Goal: Obtain resource: Download file/media

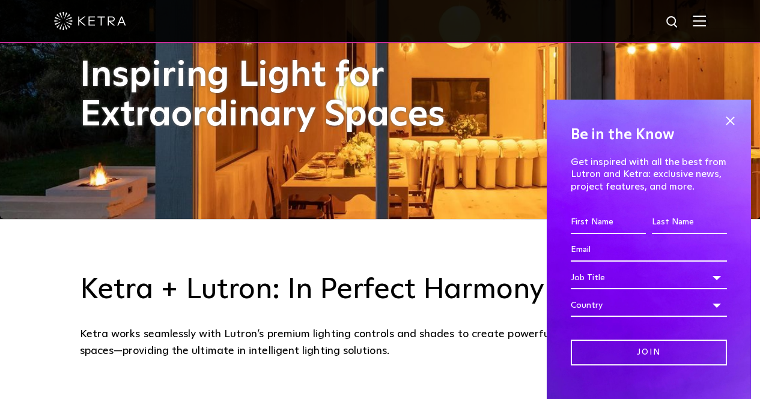
scroll to position [300, 0]
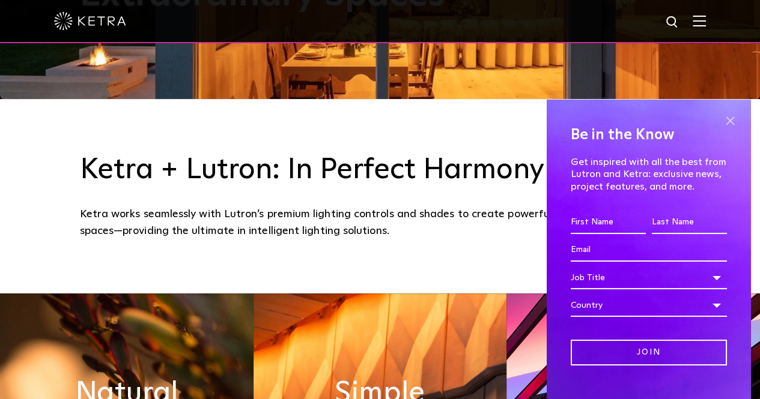
click at [728, 125] on span at bounding box center [730, 121] width 18 height 18
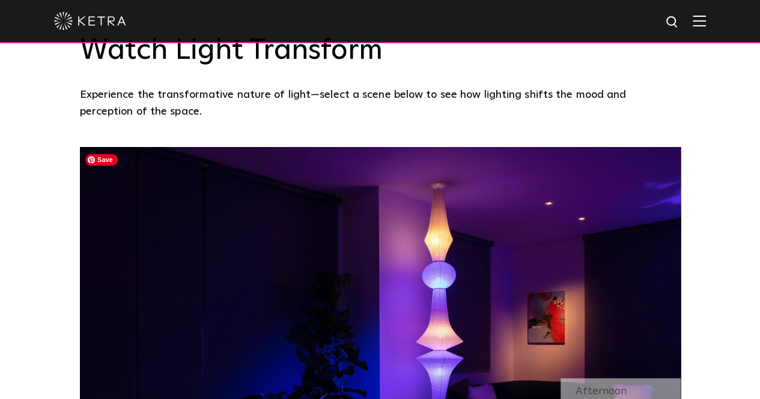
scroll to position [841, 0]
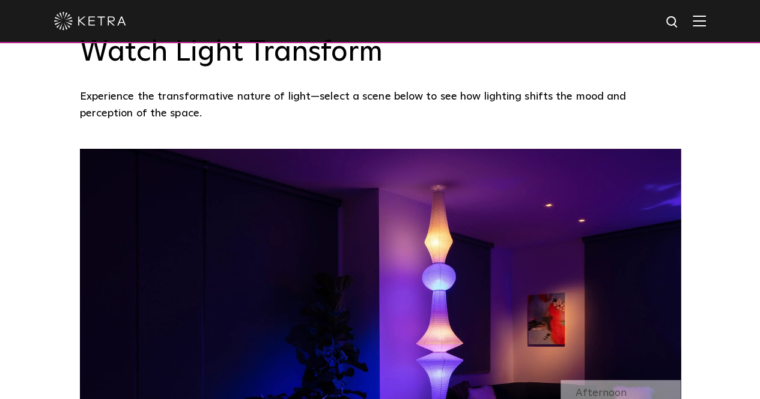
drag, startPoint x: 709, startPoint y: 32, endPoint x: 704, endPoint y: 26, distance: 7.8
click at [706, 33] on div at bounding box center [380, 21] width 652 height 42
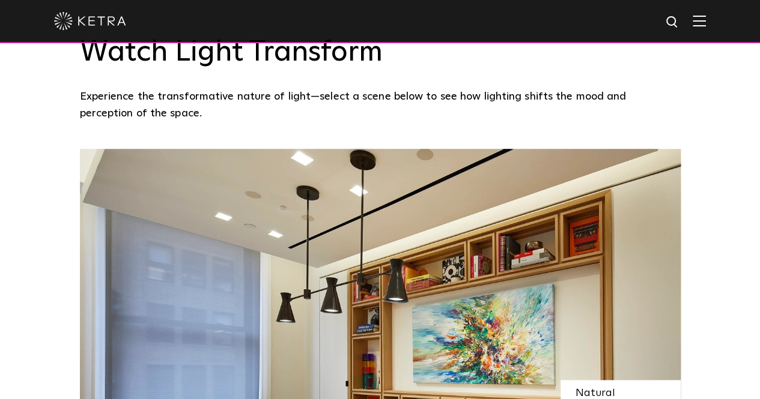
click at [704, 26] on img at bounding box center [698, 20] width 13 height 11
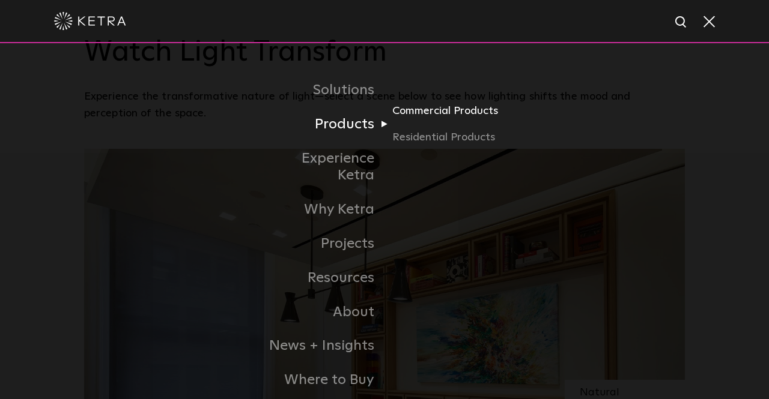
click at [426, 115] on link "Commercial Products" at bounding box center [449, 116] width 115 height 26
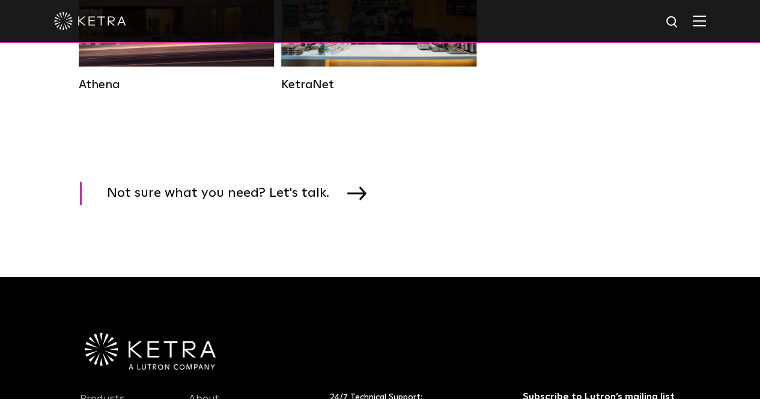
scroll to position [1982, 0]
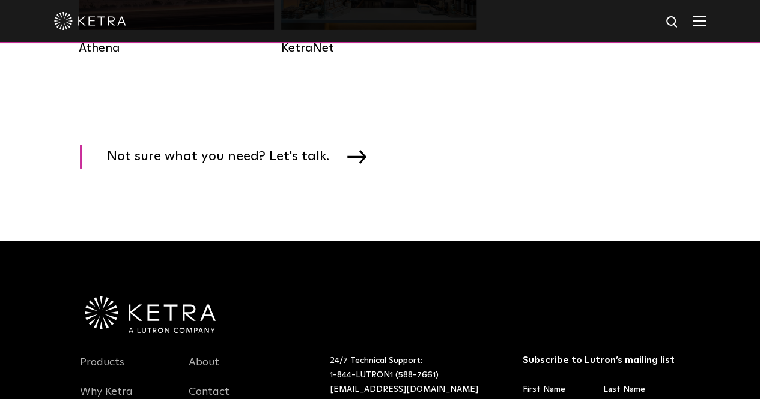
click at [704, 25] on img at bounding box center [698, 20] width 13 height 11
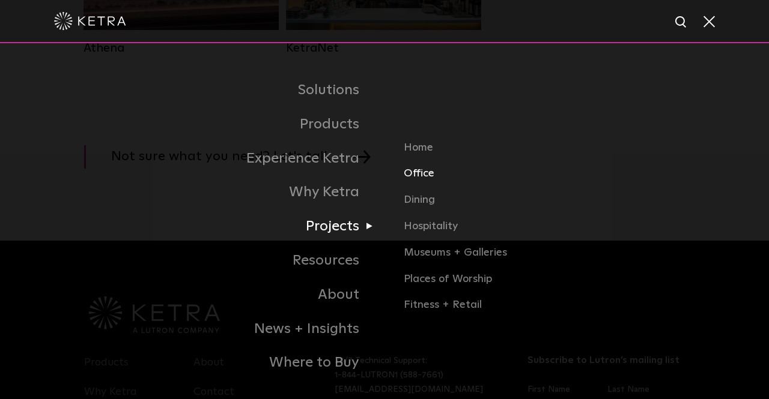
click at [427, 174] on link "Office" at bounding box center [544, 179] width 281 height 26
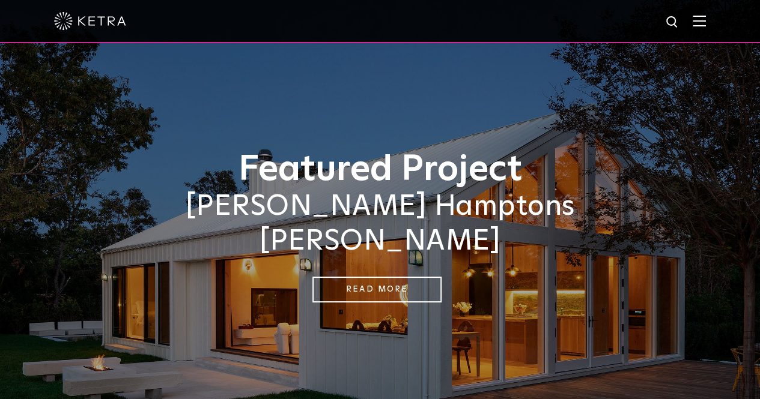
click at [705, 20] on img at bounding box center [698, 20] width 13 height 11
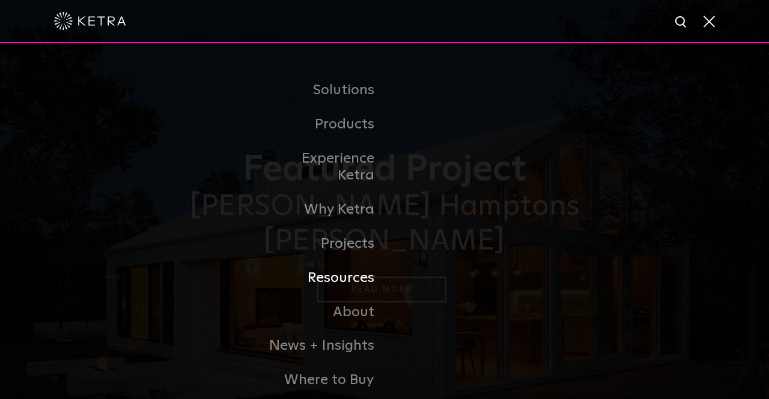
click at [359, 262] on link "Resources" at bounding box center [322, 278] width 123 height 34
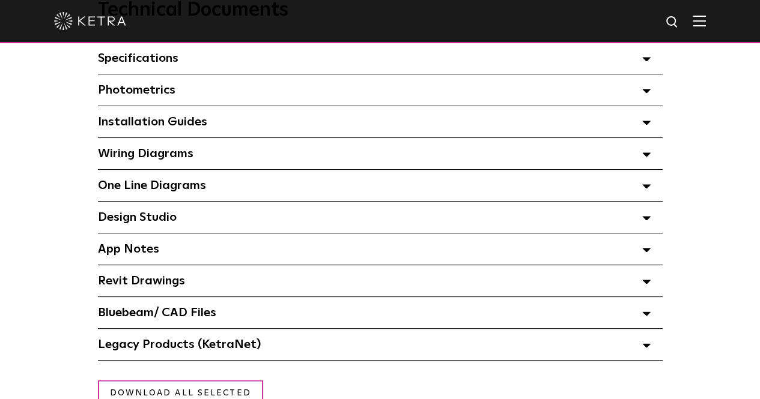
scroll to position [961, 0]
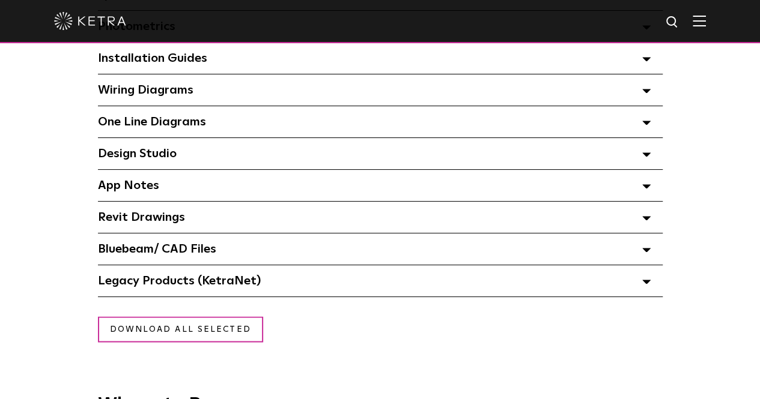
click at [191, 223] on div "Revit Drawings Select checkboxes to use the bulk download option below" at bounding box center [380, 217] width 564 height 31
